Goal: Transaction & Acquisition: Purchase product/service

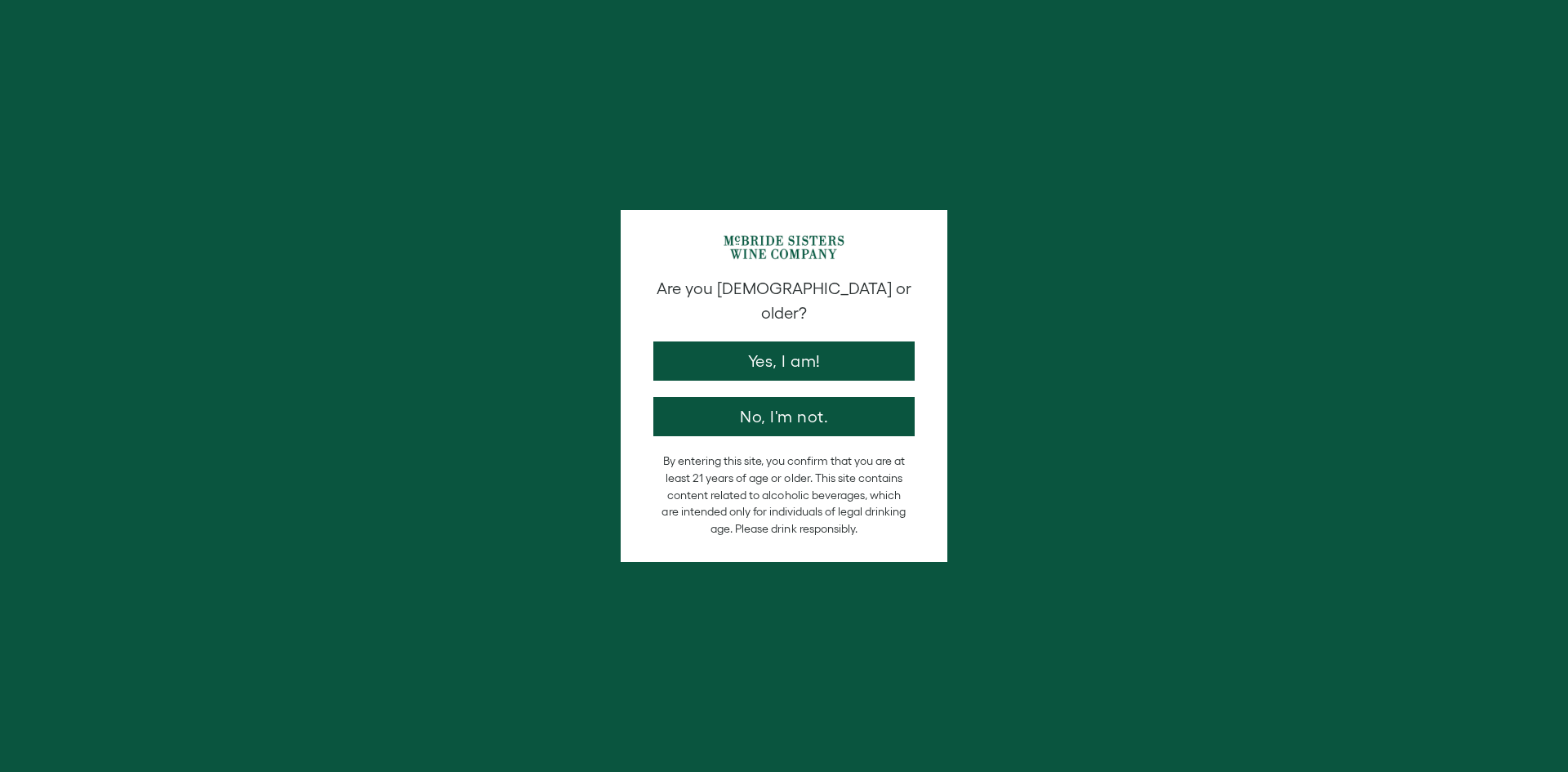
click at [833, 345] on button "Yes, I am!" at bounding box center [783, 362] width 261 height 40
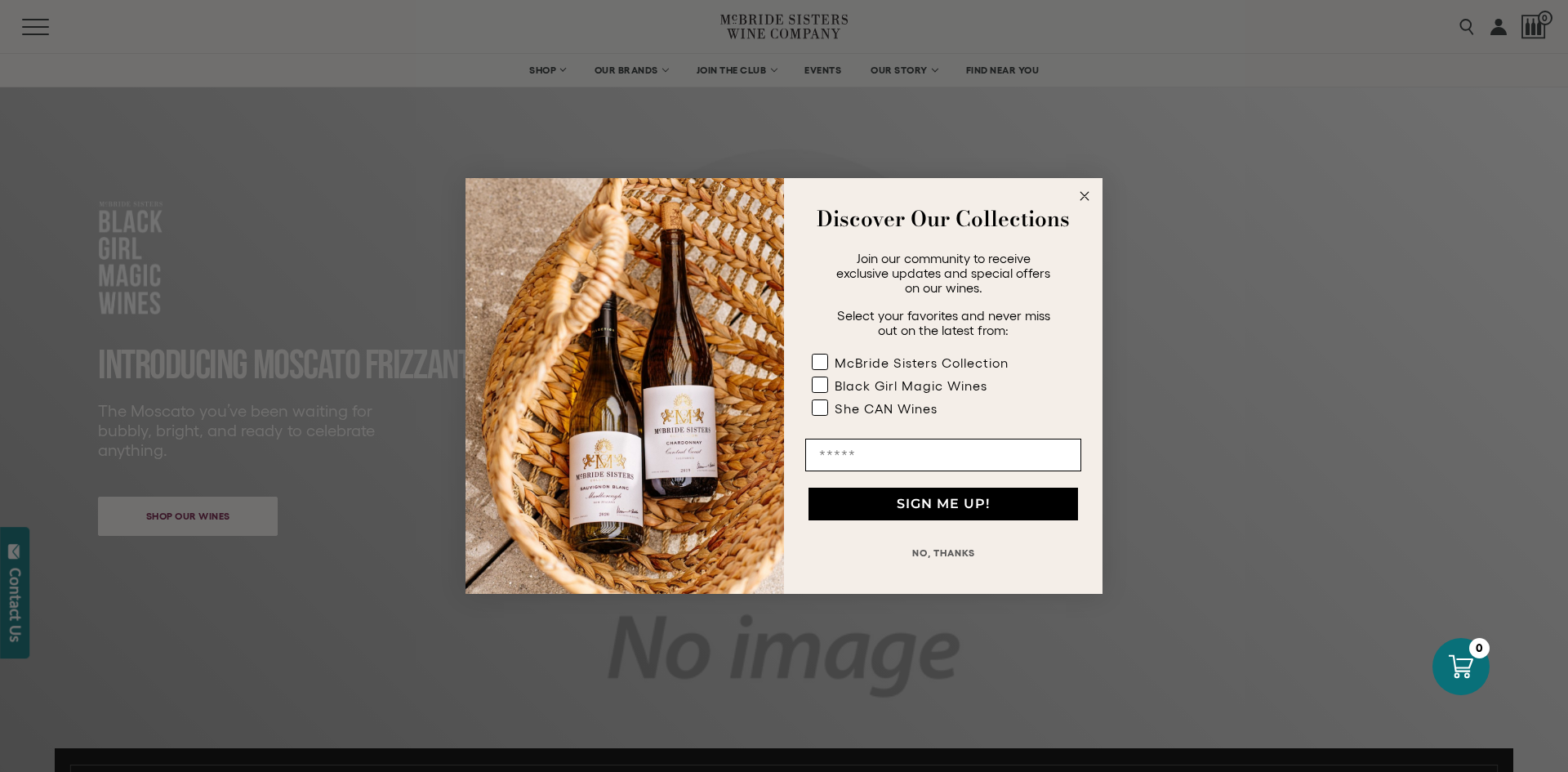
click at [1079, 195] on circle "Close dialog" at bounding box center [1085, 196] width 19 height 19
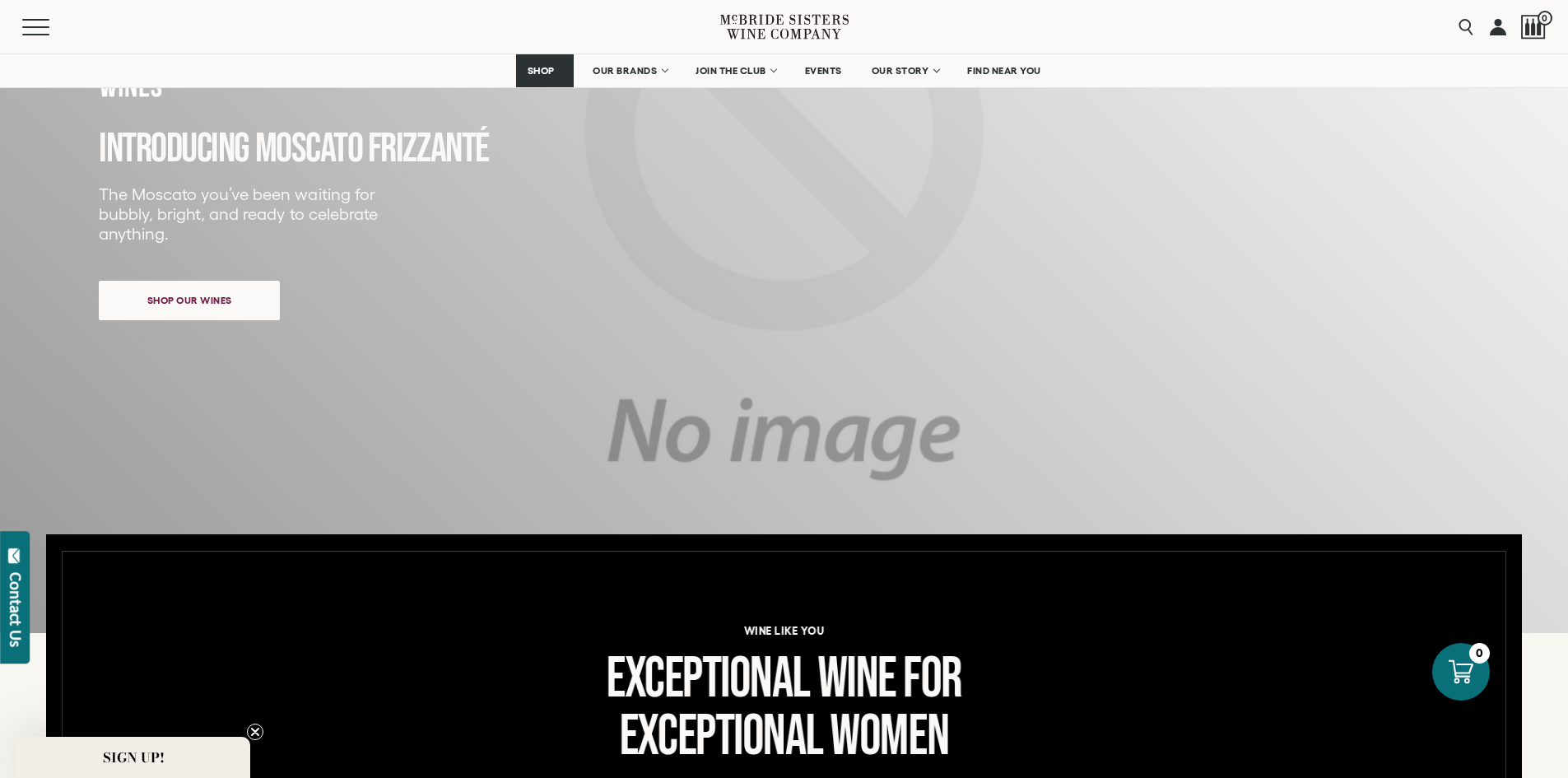
scroll to position [164, 0]
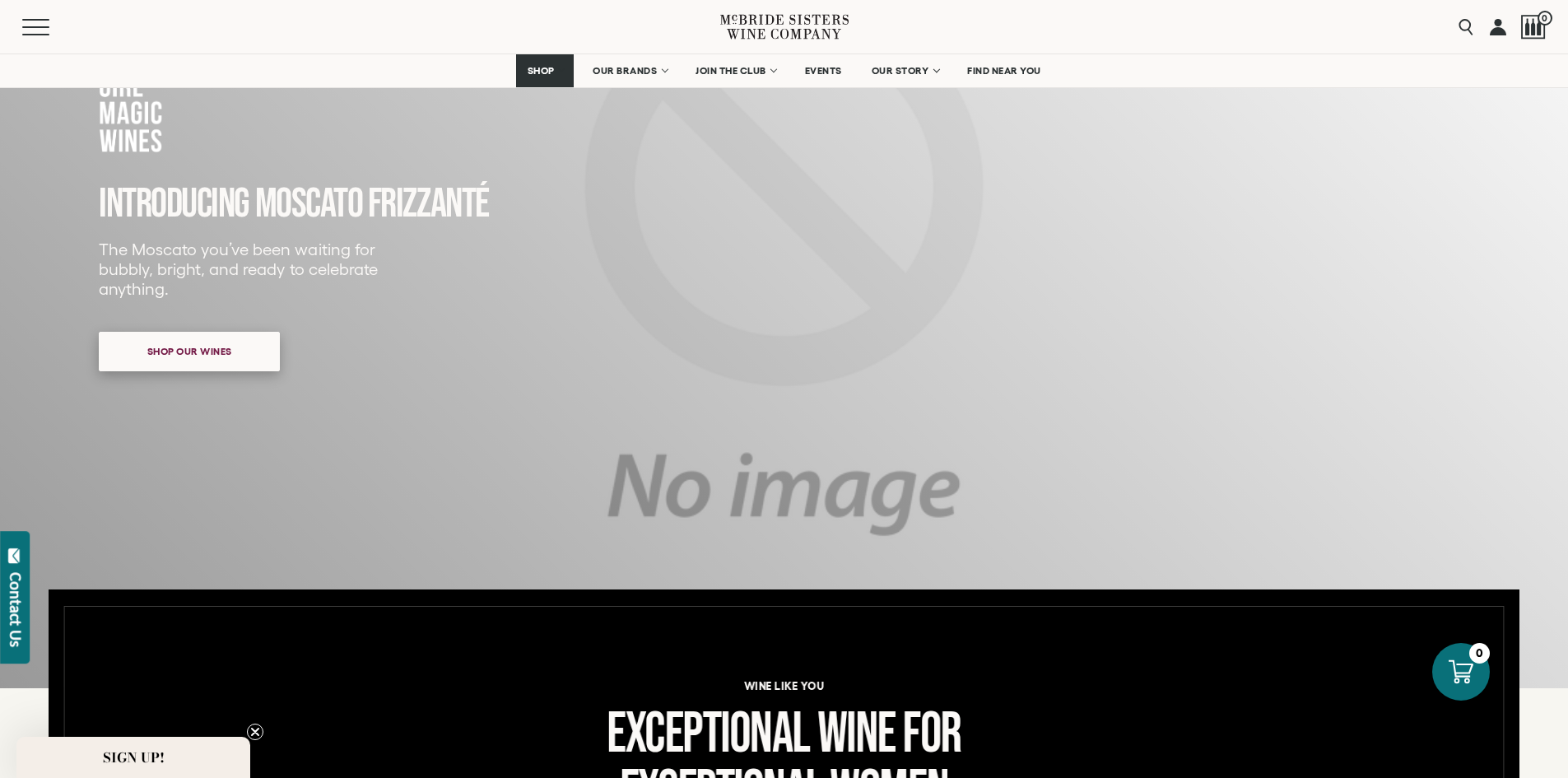
click at [232, 361] on span "Shop our wines" at bounding box center [190, 351] width 143 height 32
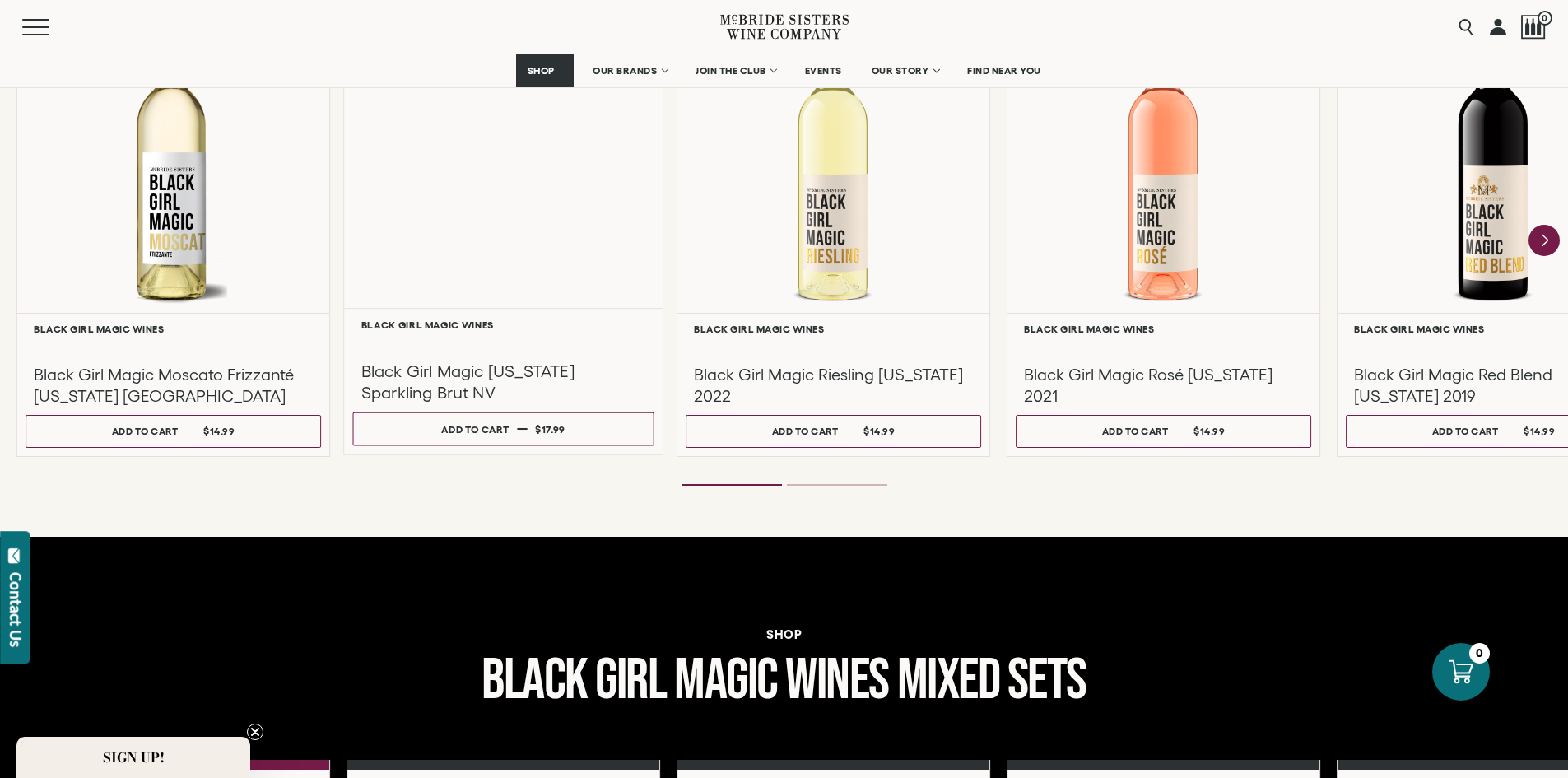
scroll to position [1503, 0]
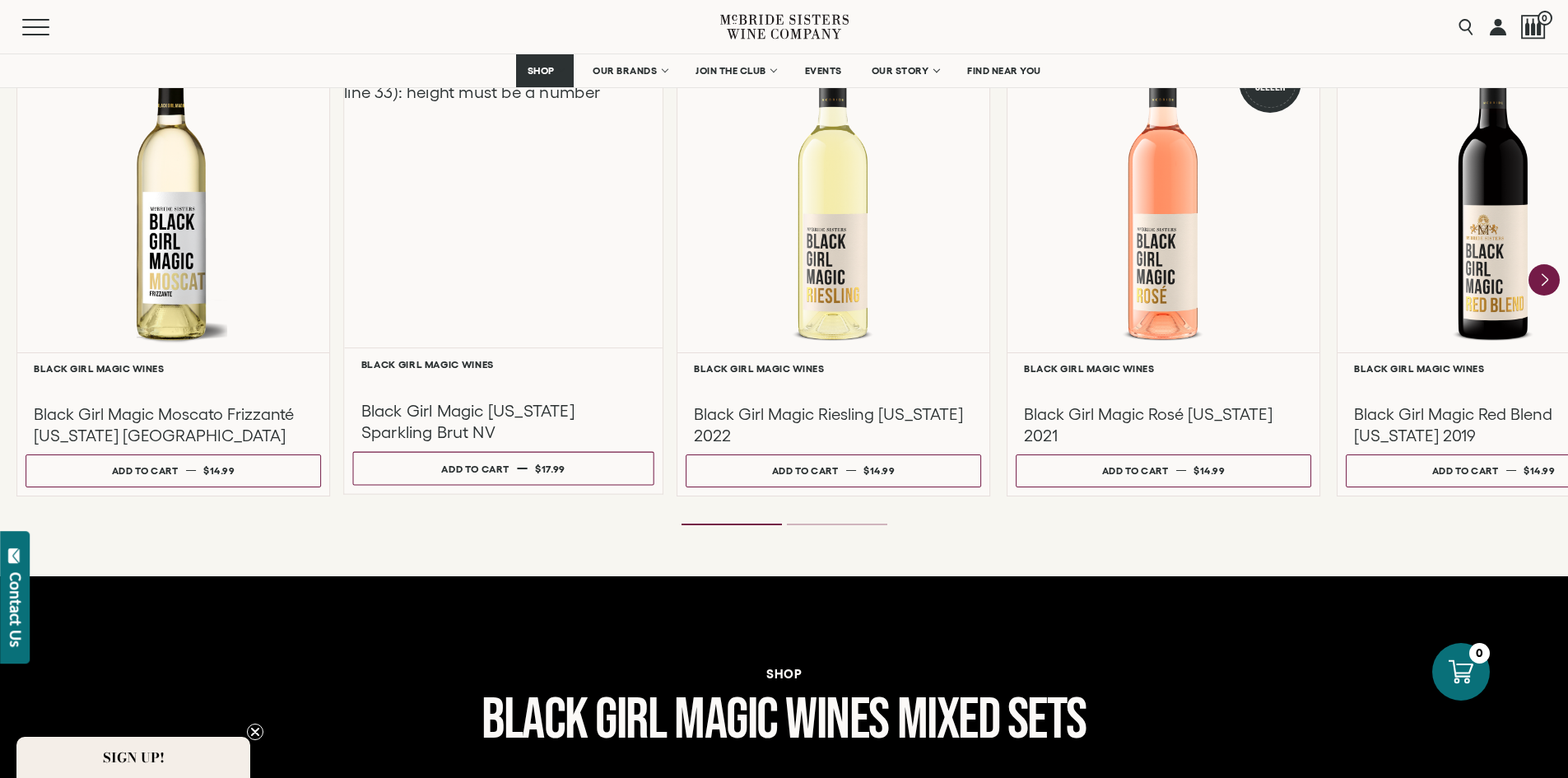
click at [508, 285] on div "Liquid error (snippets/component__lazyload-image line 33): height must be a num…" at bounding box center [504, 189] width 319 height 317
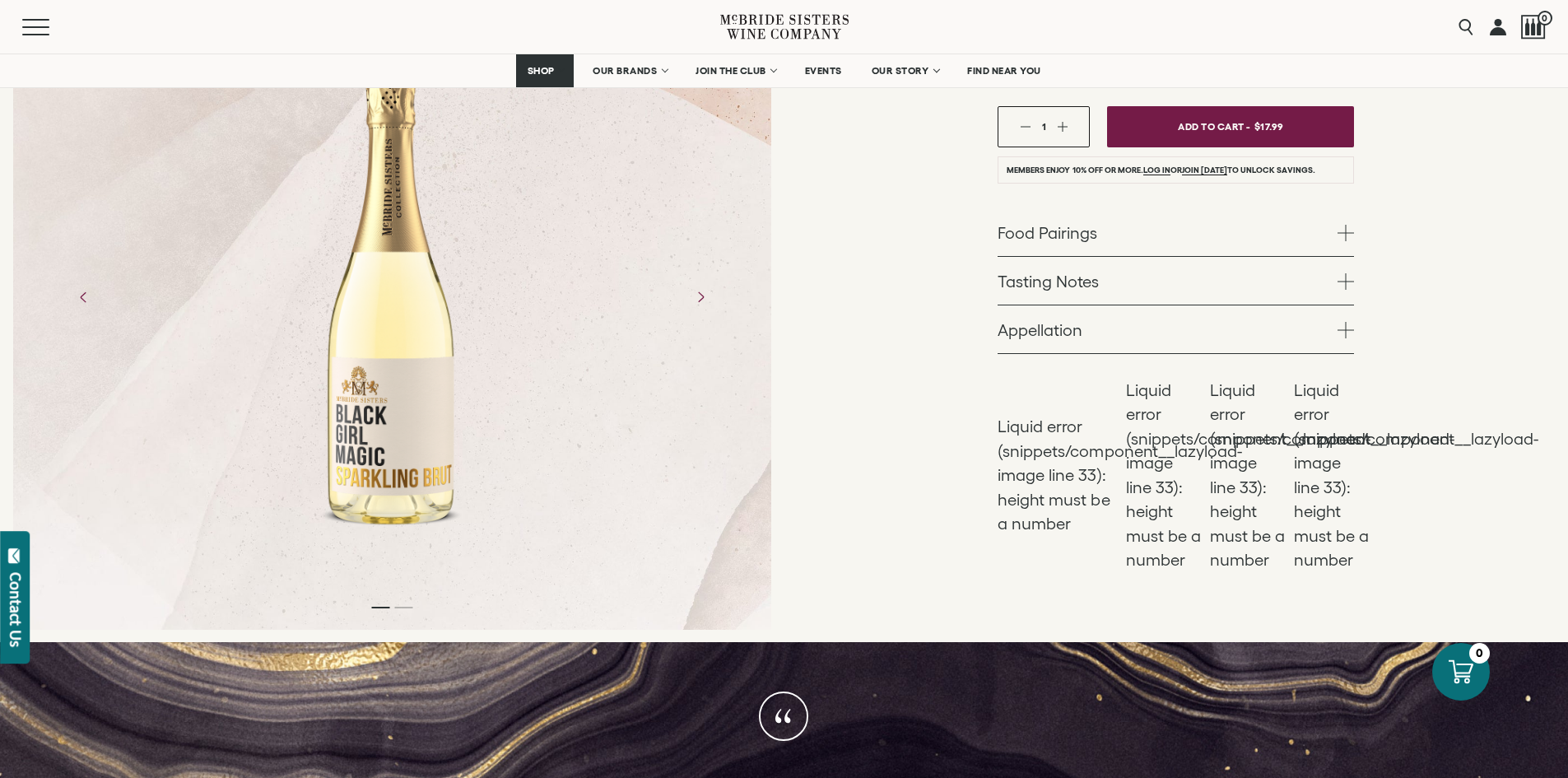
scroll to position [247, 0]
